Goal: Download file/media

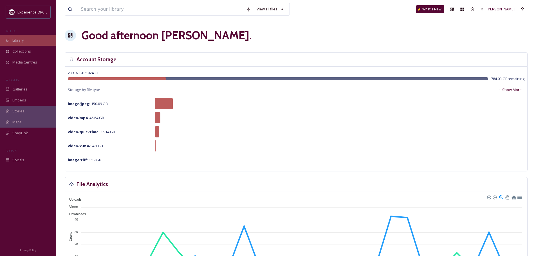
click at [13, 40] on span "Library" at bounding box center [17, 40] width 11 height 5
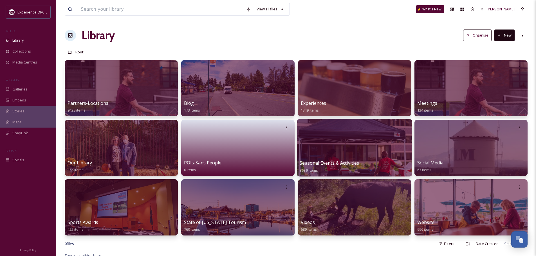
click at [312, 162] on span "Seasonal Events & Activities" at bounding box center [328, 163] width 59 height 6
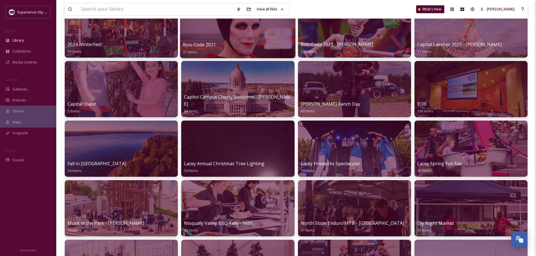
scroll to position [141, 0]
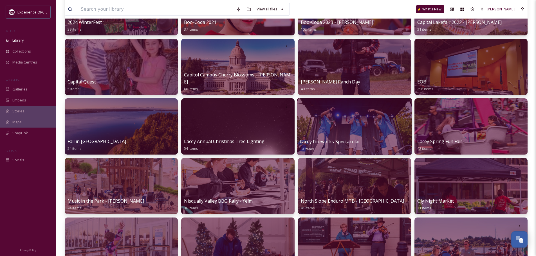
click at [319, 136] on div at bounding box center [353, 126] width 115 height 57
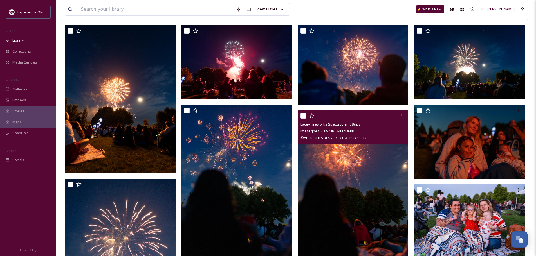
scroll to position [34, 0]
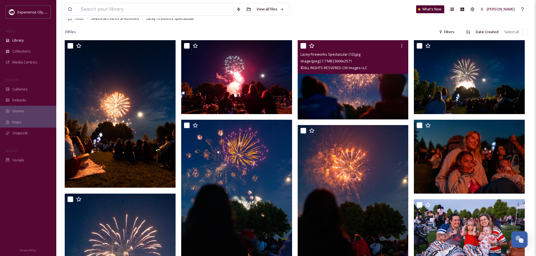
click at [318, 92] on img at bounding box center [352, 79] width 111 height 79
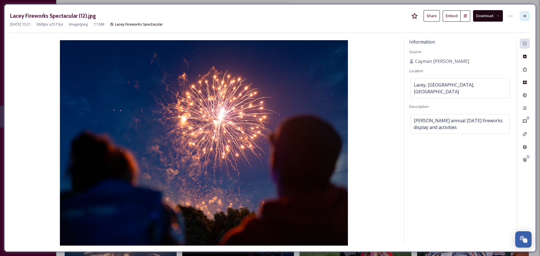
click at [522, 16] on div at bounding box center [525, 16] width 10 height 10
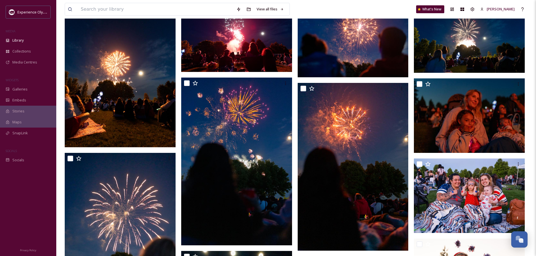
scroll to position [90, 0]
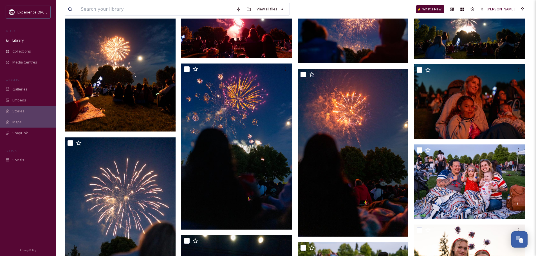
click at [146, 89] on img at bounding box center [120, 58] width 111 height 148
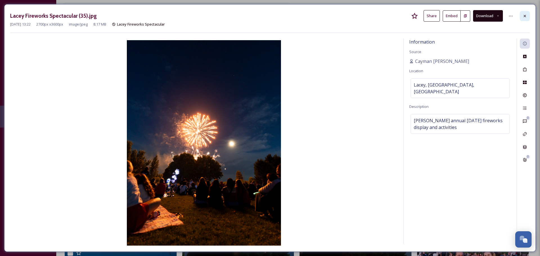
click at [526, 16] on icon at bounding box center [524, 16] width 4 height 4
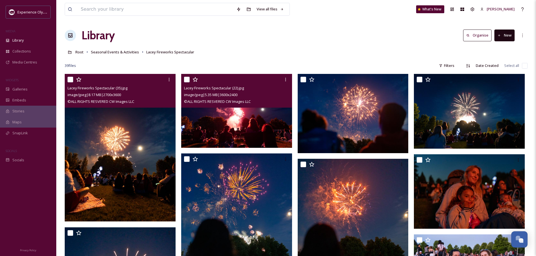
click at [253, 120] on img at bounding box center [236, 111] width 111 height 74
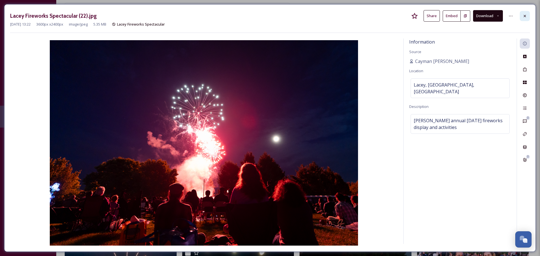
click at [524, 15] on icon at bounding box center [524, 16] width 2 height 2
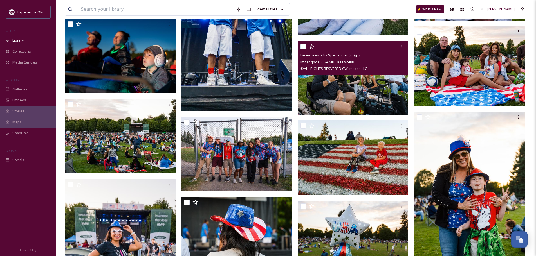
scroll to position [422, 0]
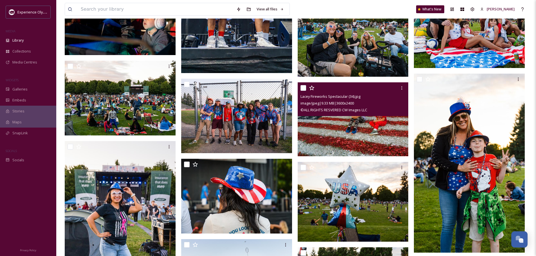
click at [350, 128] on img at bounding box center [352, 119] width 111 height 74
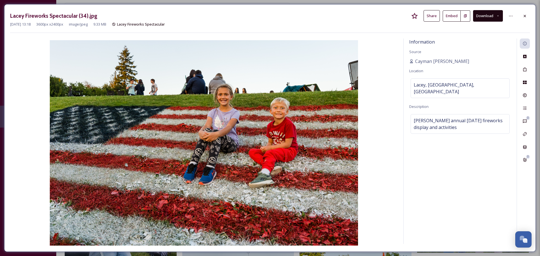
click at [475, 15] on button "Download" at bounding box center [488, 16] width 30 height 12
click at [471, 29] on span "Download Original (3600 x 2400)" at bounding box center [472, 28] width 53 height 5
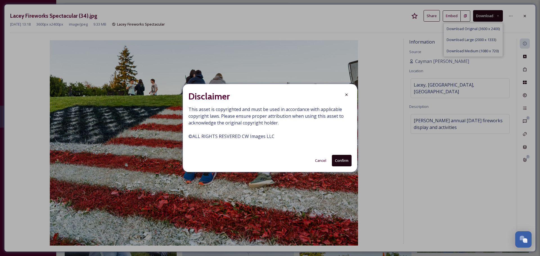
click at [342, 158] on button "Confirm" at bounding box center [342, 161] width 20 height 12
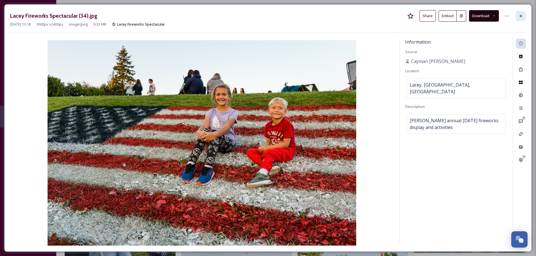
click at [524, 15] on div at bounding box center [520, 16] width 10 height 10
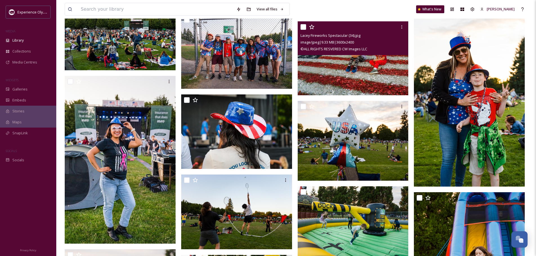
scroll to position [466, 0]
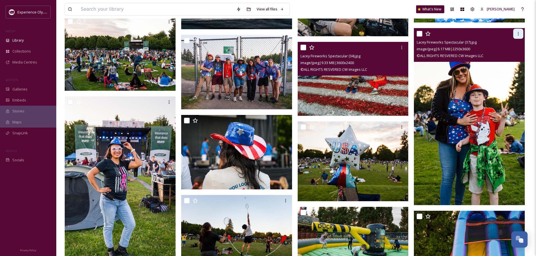
click at [516, 35] on icon at bounding box center [518, 33] width 4 height 4
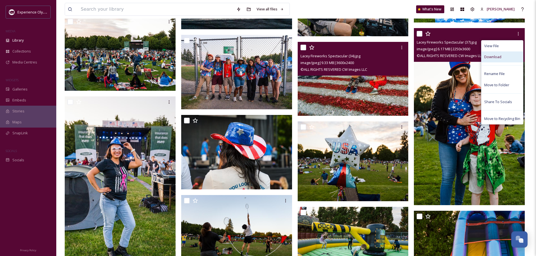
click at [488, 55] on span "Download" at bounding box center [492, 56] width 17 height 5
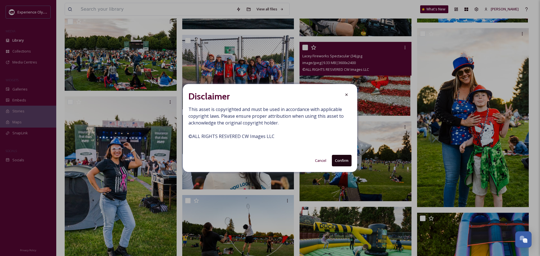
click at [346, 158] on button "Confirm" at bounding box center [342, 161] width 20 height 12
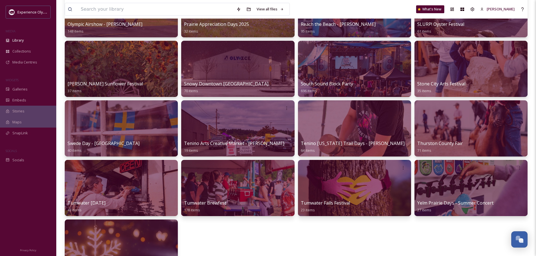
scroll to position [506, 0]
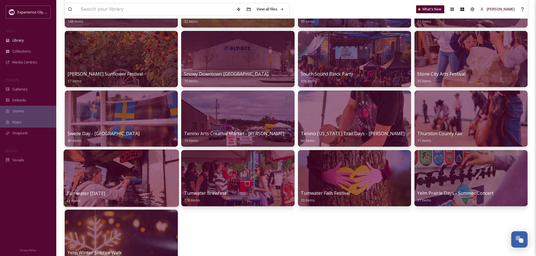
click at [105, 191] on span "Tumwater [DATE]" at bounding box center [85, 193] width 39 height 6
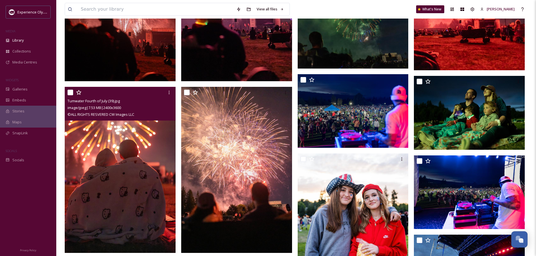
scroll to position [169, 0]
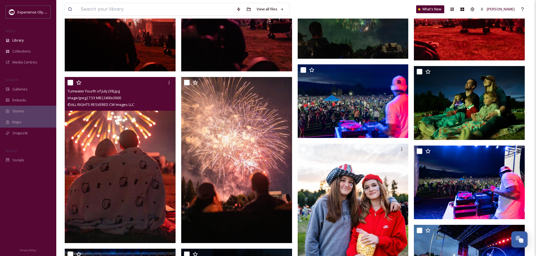
click at [159, 116] on img at bounding box center [120, 160] width 111 height 166
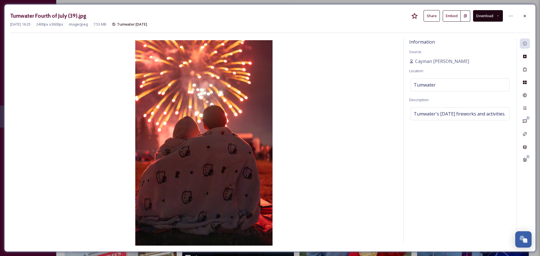
click at [493, 17] on button "Download" at bounding box center [488, 16] width 30 height 12
click at [471, 29] on span "Download Original (2400 x 3600)" at bounding box center [472, 28] width 53 height 5
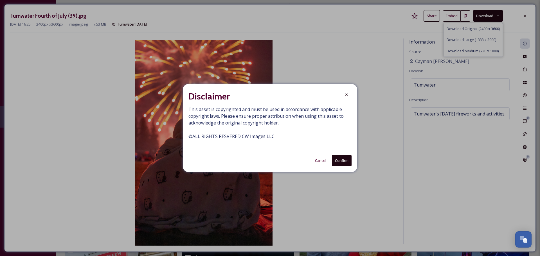
click at [342, 163] on button "Confirm" at bounding box center [342, 161] width 20 height 12
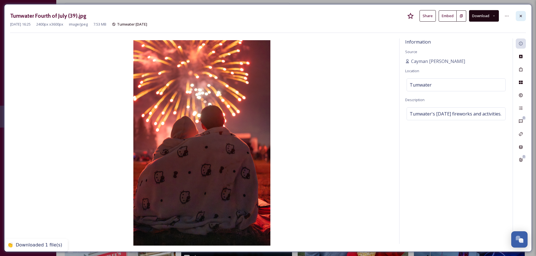
click at [521, 15] on icon at bounding box center [520, 16] width 4 height 4
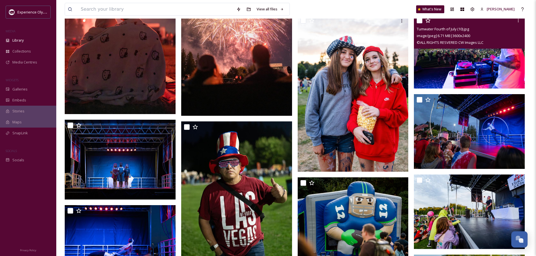
scroll to position [309, 0]
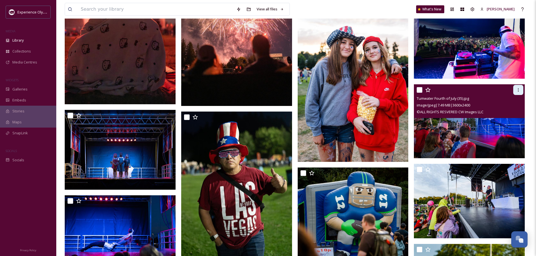
click at [517, 90] on icon at bounding box center [518, 90] width 4 height 4
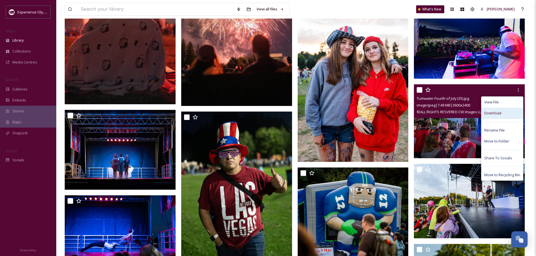
click at [500, 112] on span "Download" at bounding box center [492, 112] width 17 height 5
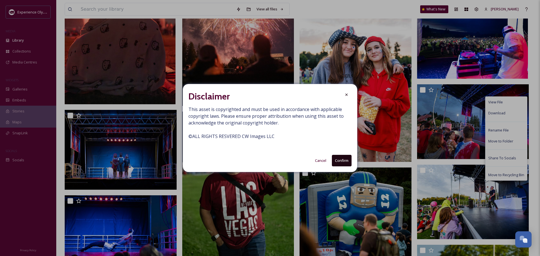
click at [342, 160] on button "Confirm" at bounding box center [342, 161] width 20 height 12
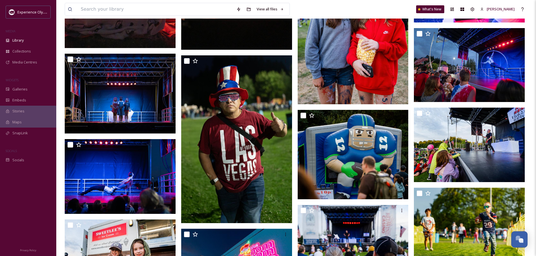
scroll to position [394, 0]
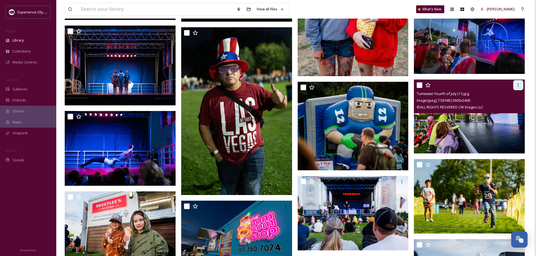
click at [518, 87] on icon at bounding box center [518, 85] width 4 height 4
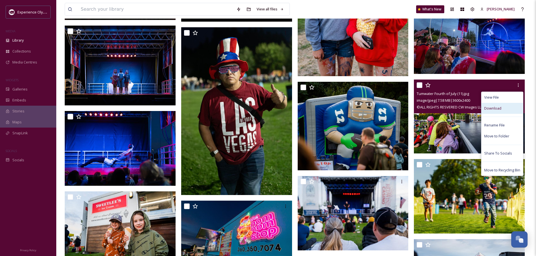
click at [495, 109] on span "Download" at bounding box center [492, 108] width 17 height 5
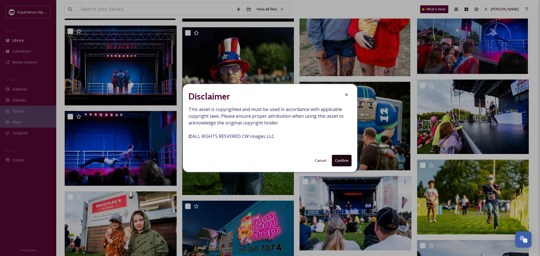
click at [338, 159] on button "Confirm" at bounding box center [342, 161] width 20 height 12
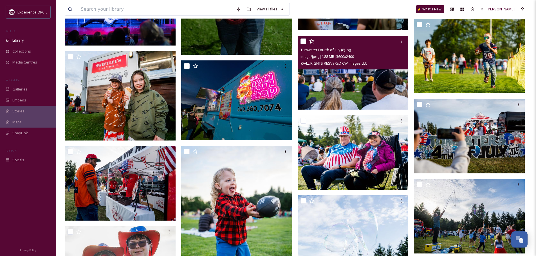
scroll to position [534, 0]
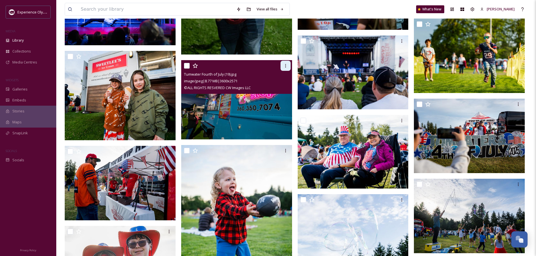
click at [284, 68] on div at bounding box center [285, 66] width 10 height 10
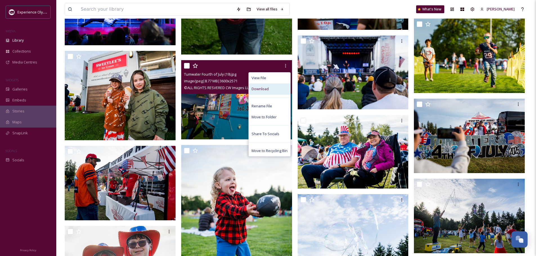
click at [271, 91] on div "Download" at bounding box center [270, 89] width 42 height 11
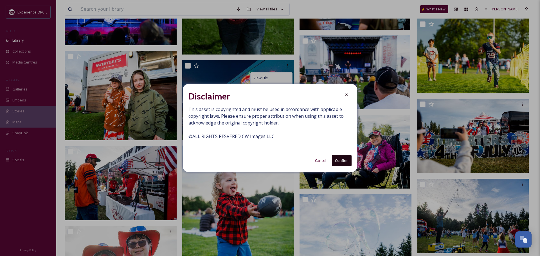
click at [341, 161] on button "Confirm" at bounding box center [342, 161] width 20 height 12
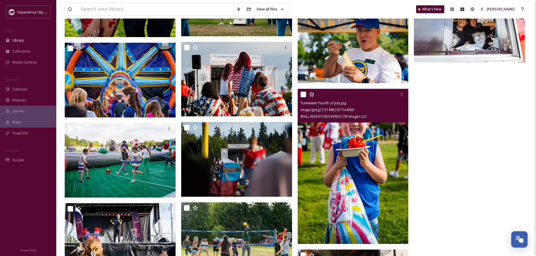
scroll to position [900, 0]
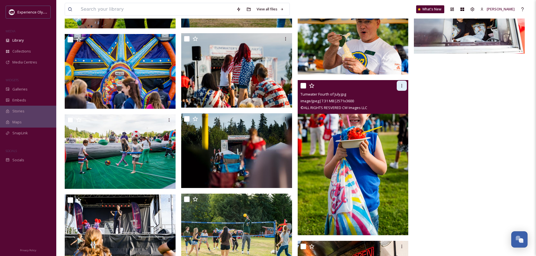
click at [402, 83] on div at bounding box center [401, 86] width 10 height 10
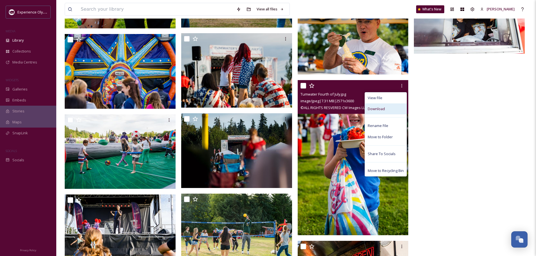
click at [387, 105] on div "Download" at bounding box center [386, 108] width 42 height 11
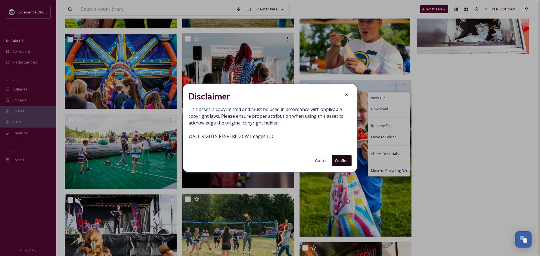
click at [340, 160] on button "Confirm" at bounding box center [342, 161] width 20 height 12
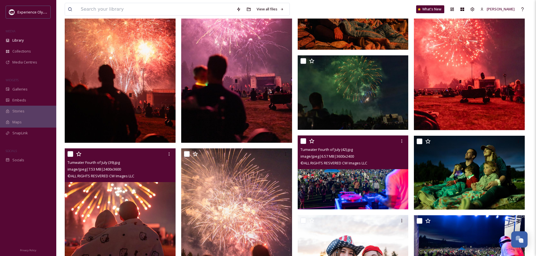
scroll to position [0, 0]
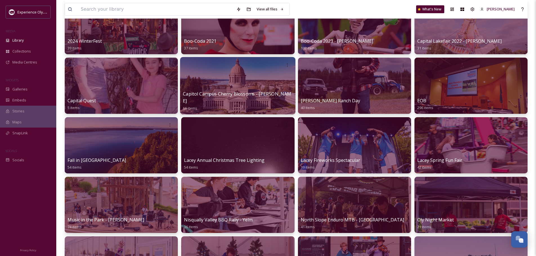
scroll to position [169, 0]
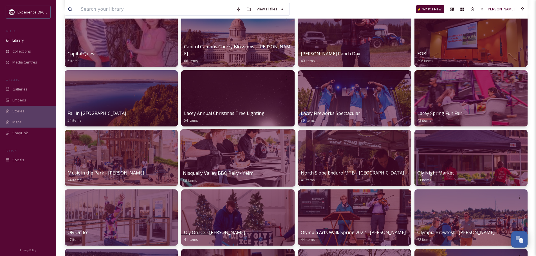
click at [211, 166] on div at bounding box center [237, 157] width 115 height 57
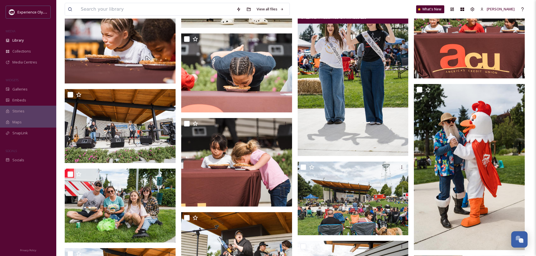
scroll to position [253, 0]
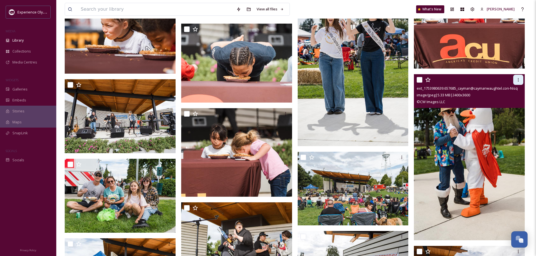
click at [519, 80] on icon at bounding box center [518, 80] width 4 height 4
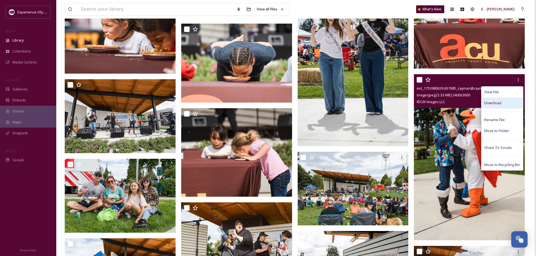
click at [495, 104] on span "Download" at bounding box center [492, 102] width 17 height 5
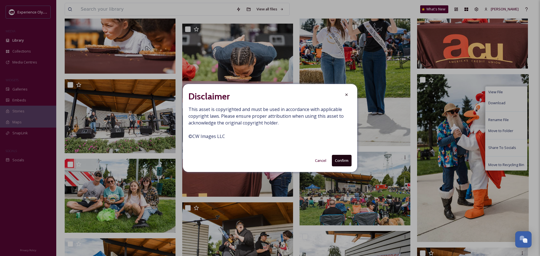
click at [338, 163] on button "Confirm" at bounding box center [342, 161] width 20 height 12
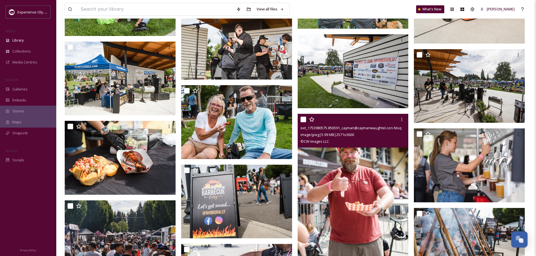
scroll to position [478, 0]
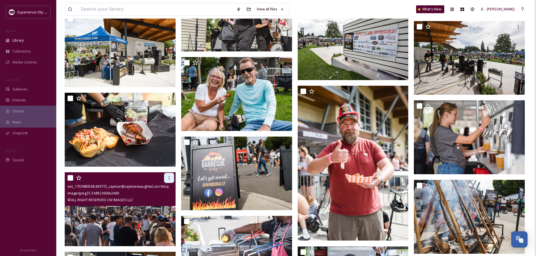
click at [171, 177] on div at bounding box center [169, 178] width 10 height 10
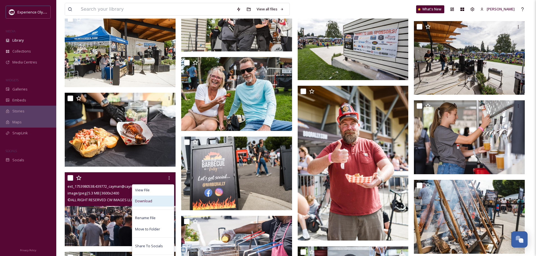
click at [155, 200] on div "Download" at bounding box center [153, 201] width 42 height 11
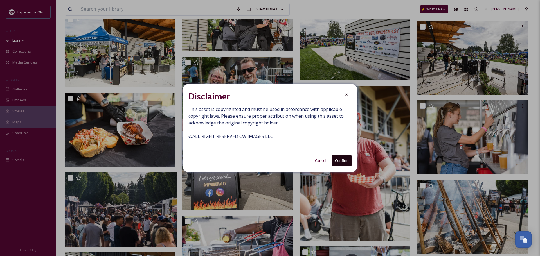
click at [344, 161] on button "Confirm" at bounding box center [342, 161] width 20 height 12
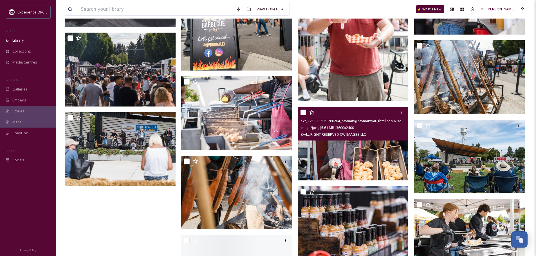
scroll to position [619, 0]
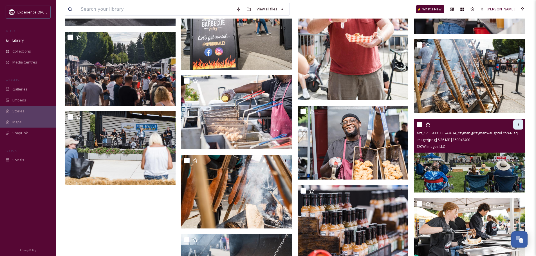
click at [518, 125] on icon at bounding box center [518, 124] width 4 height 4
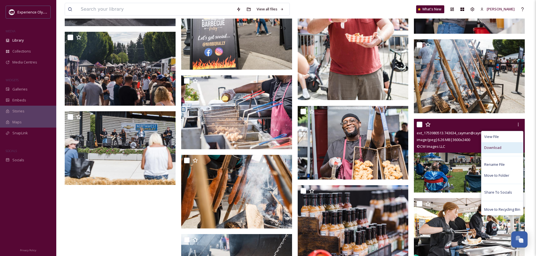
click at [498, 147] on span "Download" at bounding box center [492, 147] width 17 height 5
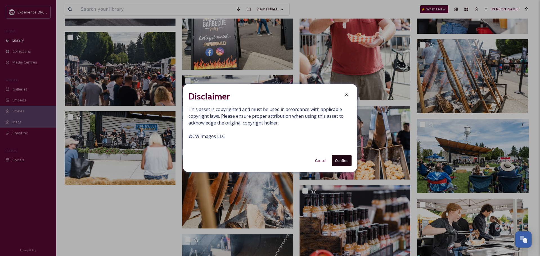
click at [337, 164] on button "Confirm" at bounding box center [342, 161] width 20 height 12
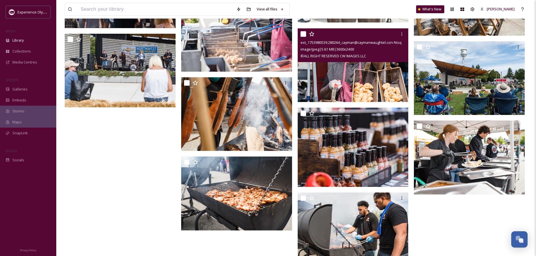
scroll to position [703, 0]
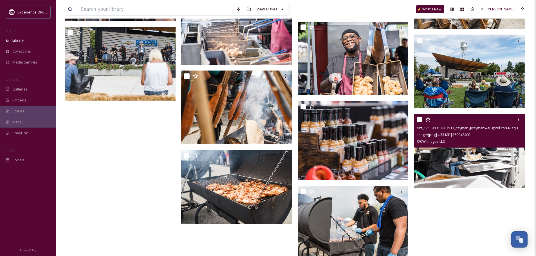
click at [514, 125] on div "ext_1753980509.83513_cayman@caymanwaughtel.con-Nisqually_Valley_BBQ_Rally_25_Ca…" at bounding box center [469, 128] width 107 height 7
click at [516, 121] on icon at bounding box center [518, 119] width 4 height 4
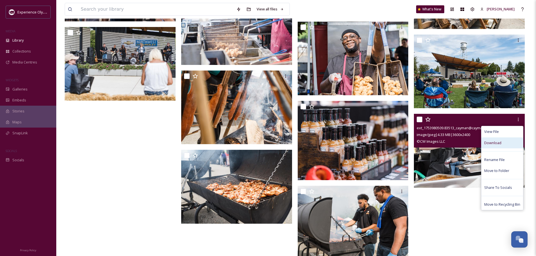
click at [490, 143] on span "Download" at bounding box center [492, 142] width 17 height 5
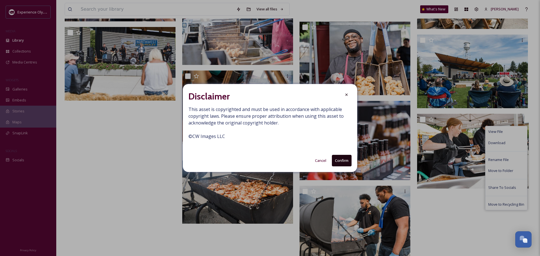
click at [343, 161] on button "Confirm" at bounding box center [342, 161] width 20 height 12
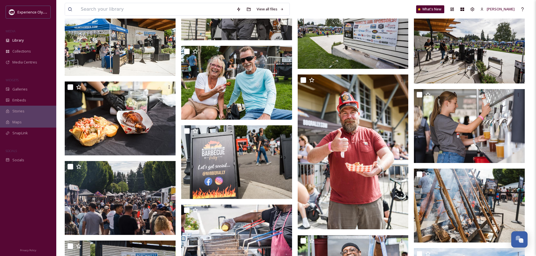
scroll to position [463, 0]
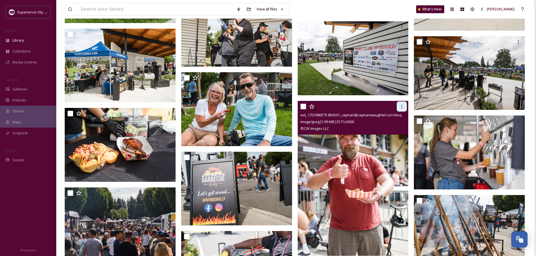
click at [400, 105] on icon at bounding box center [401, 106] width 4 height 4
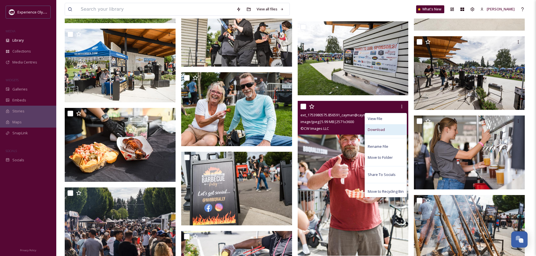
click at [383, 128] on span "Download" at bounding box center [375, 129] width 17 height 5
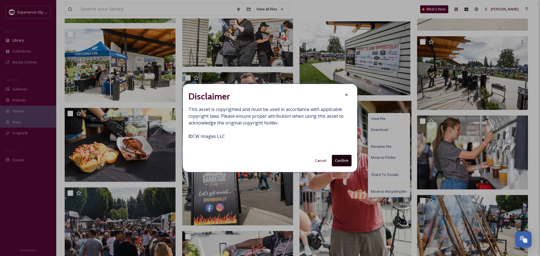
click at [338, 159] on button "Confirm" at bounding box center [342, 161] width 20 height 12
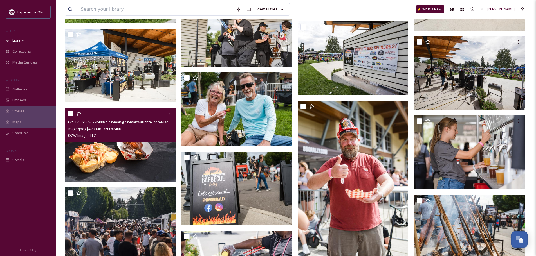
click at [85, 166] on img at bounding box center [120, 145] width 111 height 74
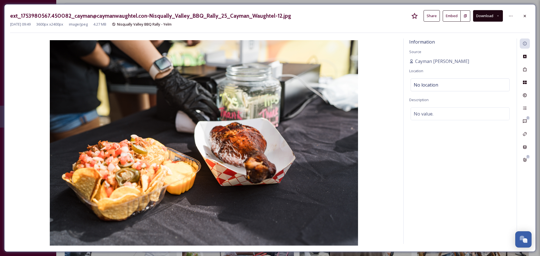
click at [525, 16] on icon at bounding box center [524, 16] width 4 height 4
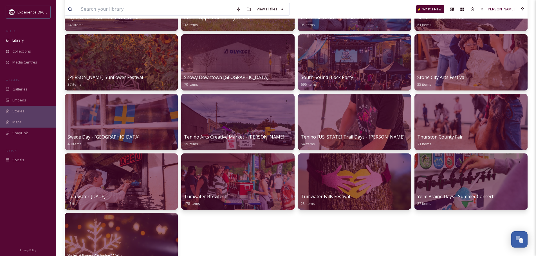
scroll to position [506, 0]
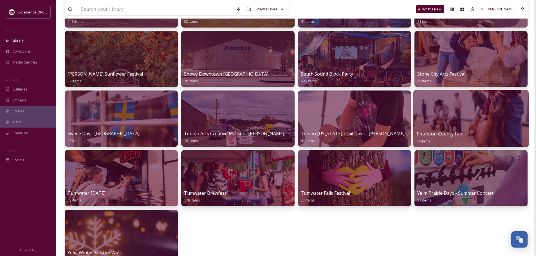
click at [458, 128] on div at bounding box center [470, 118] width 115 height 57
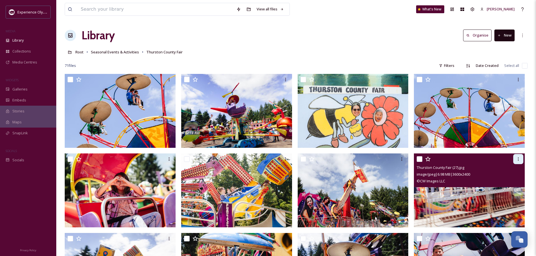
click at [520, 156] on div at bounding box center [518, 159] width 10 height 10
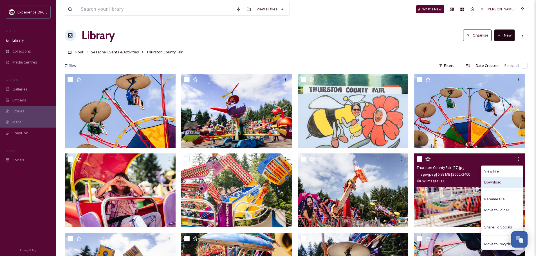
click at [499, 182] on span "Download" at bounding box center [492, 182] width 17 height 5
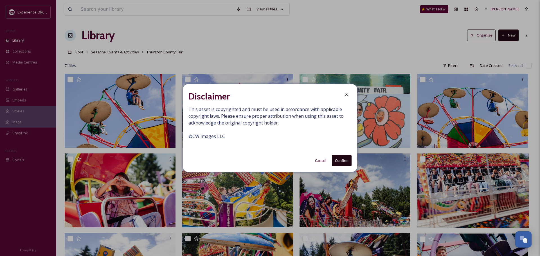
click at [342, 159] on button "Confirm" at bounding box center [342, 161] width 20 height 12
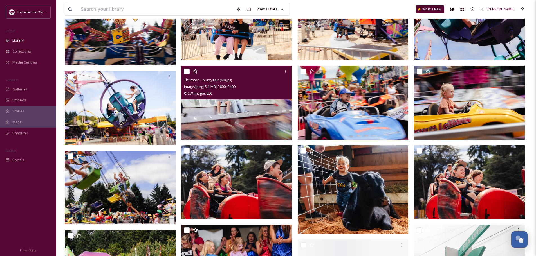
scroll to position [253, 0]
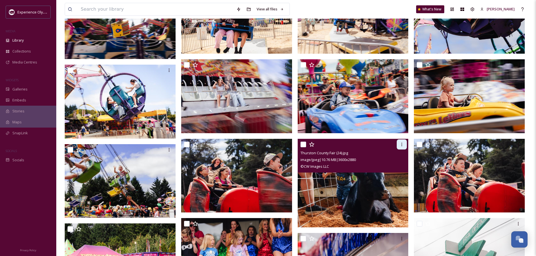
click at [402, 145] on icon at bounding box center [401, 144] width 4 height 4
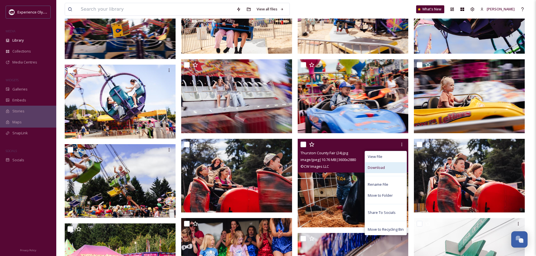
click at [372, 168] on span "Download" at bounding box center [375, 167] width 17 height 5
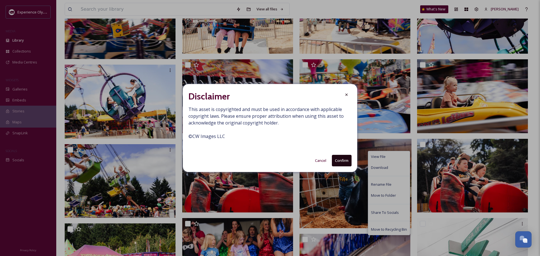
click at [337, 161] on button "Confirm" at bounding box center [342, 161] width 20 height 12
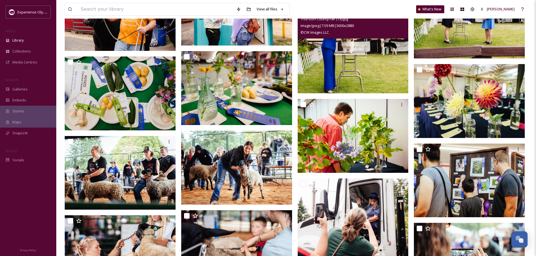
scroll to position [900, 0]
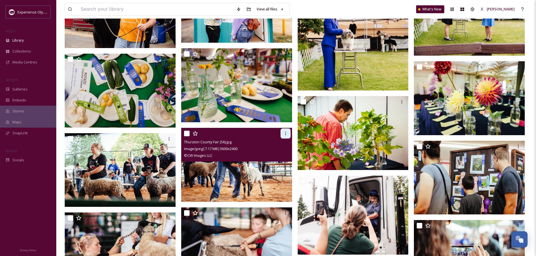
click at [285, 132] on icon at bounding box center [285, 133] width 4 height 4
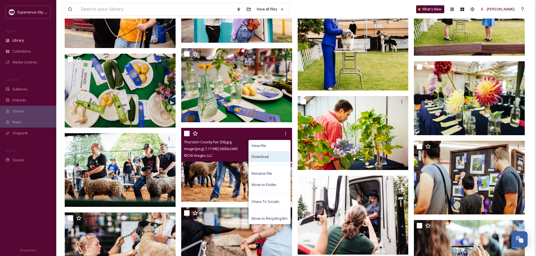
click at [265, 156] on span "Download" at bounding box center [259, 156] width 17 height 5
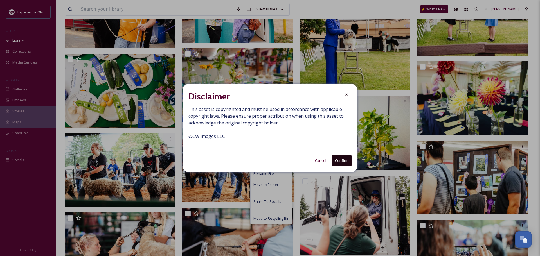
click at [342, 160] on button "Confirm" at bounding box center [342, 161] width 20 height 12
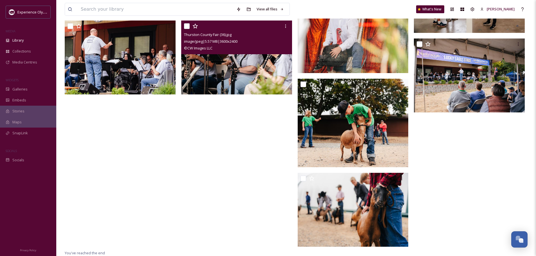
scroll to position [1410, 0]
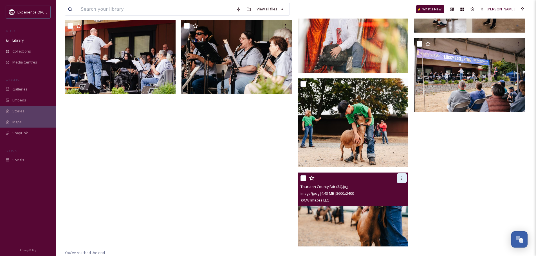
click at [400, 179] on icon at bounding box center [401, 178] width 4 height 4
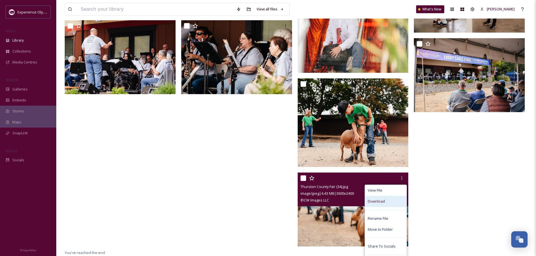
click at [380, 199] on span "Download" at bounding box center [375, 201] width 17 height 5
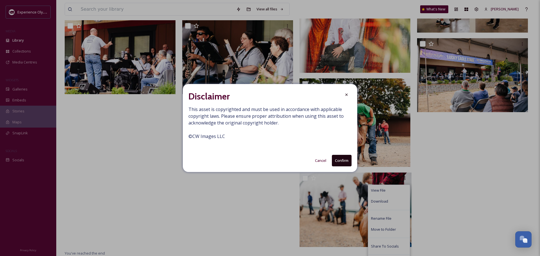
click at [339, 162] on button "Confirm" at bounding box center [342, 161] width 20 height 12
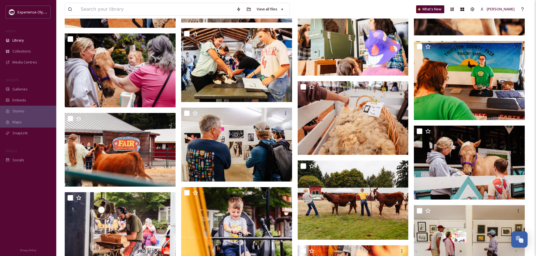
scroll to position [1101, 0]
